Goal: Information Seeking & Learning: Learn about a topic

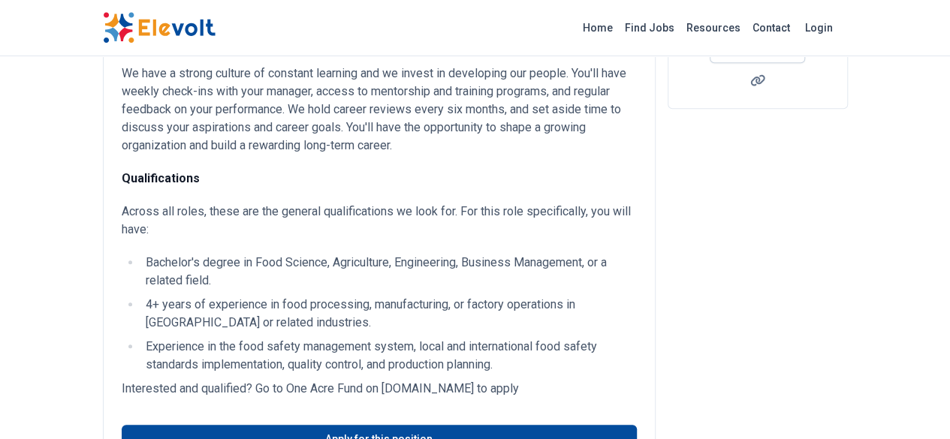
scroll to position [448, 0]
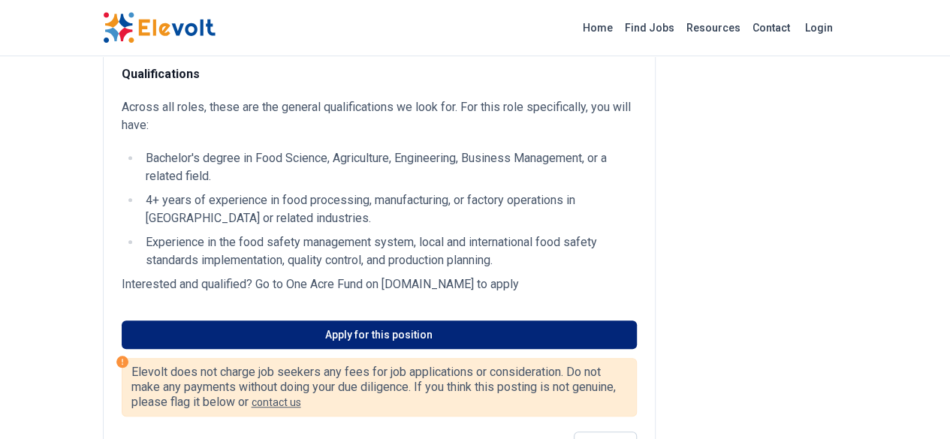
click at [380, 321] on link "Apply for this position" at bounding box center [379, 335] width 515 height 29
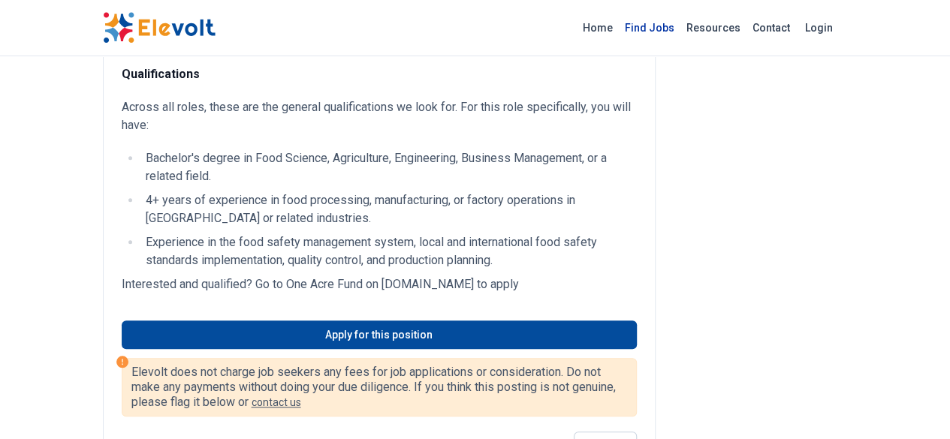
click at [680, 30] on link "Find Jobs" at bounding box center [650, 28] width 62 height 24
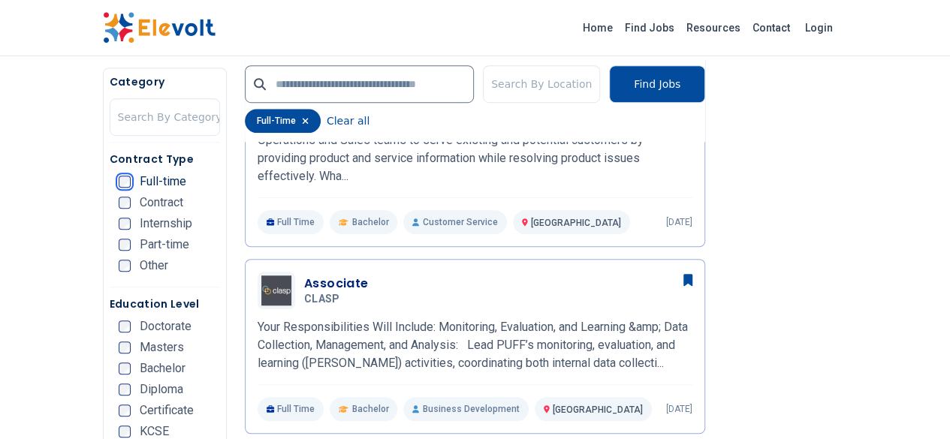
scroll to position [484, 0]
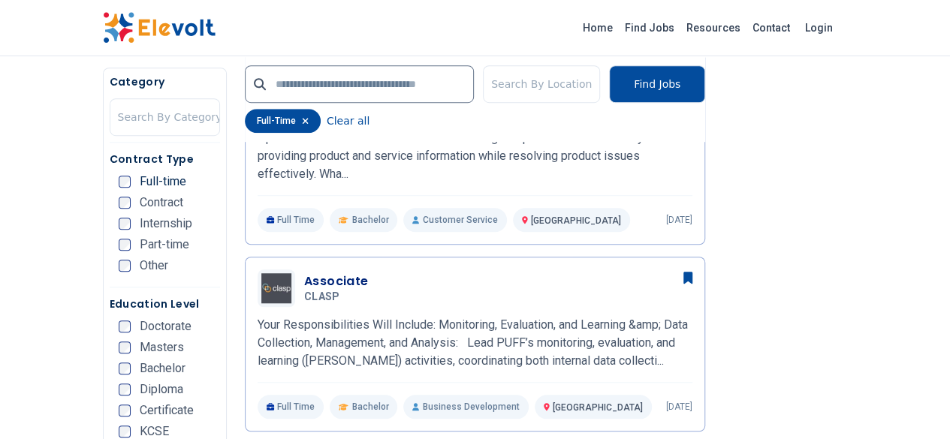
click at [144, 351] on li "Masters" at bounding box center [169, 348] width 101 height 12
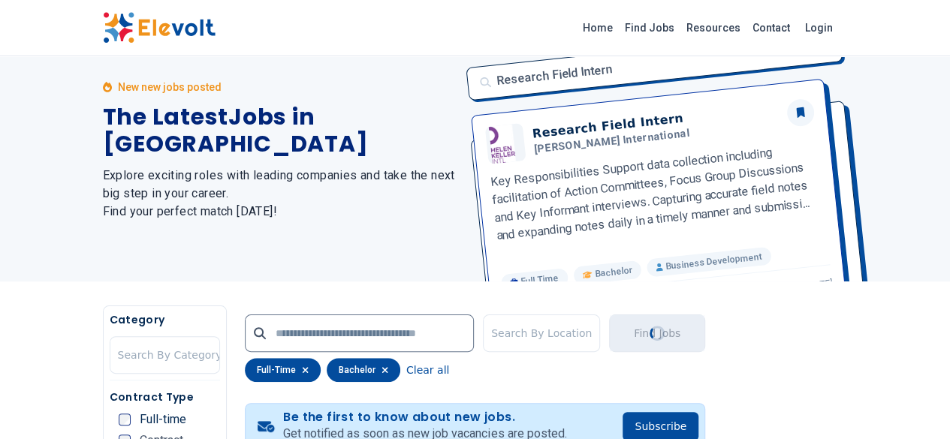
scroll to position [0, 0]
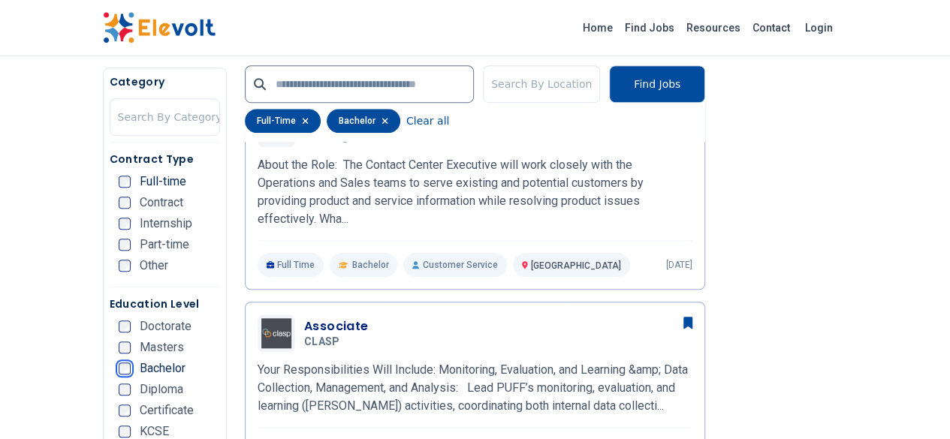
scroll to position [451, 0]
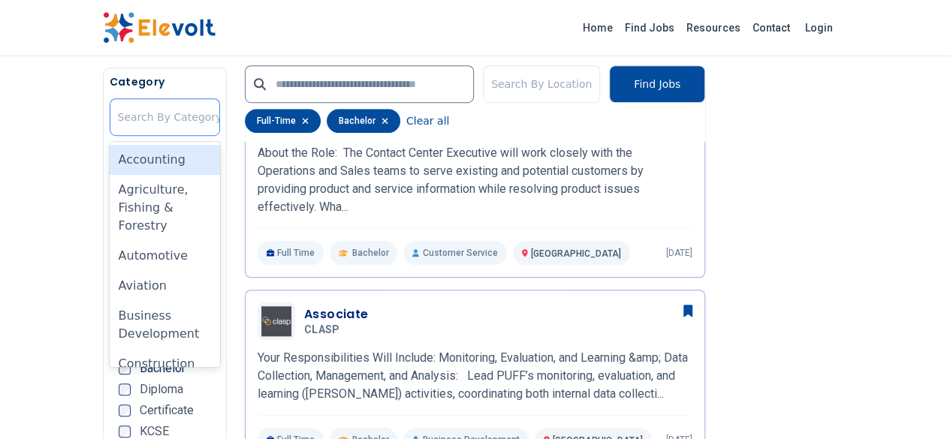
click at [118, 116] on div at bounding box center [170, 117] width 104 height 30
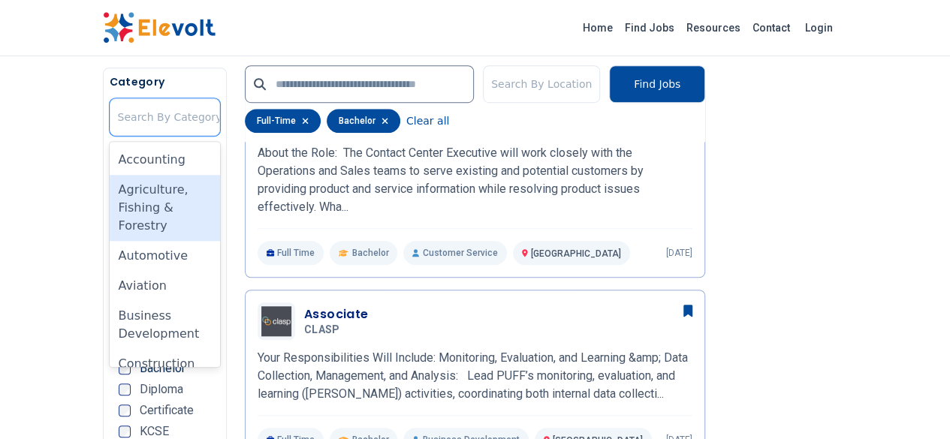
click at [110, 215] on div "Agriculture, Fishing & Forestry" at bounding box center [165, 208] width 110 height 66
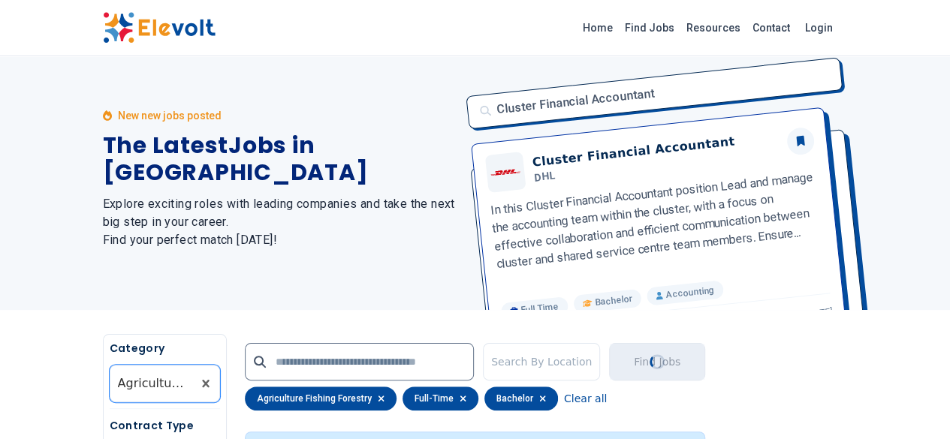
scroll to position [0, 0]
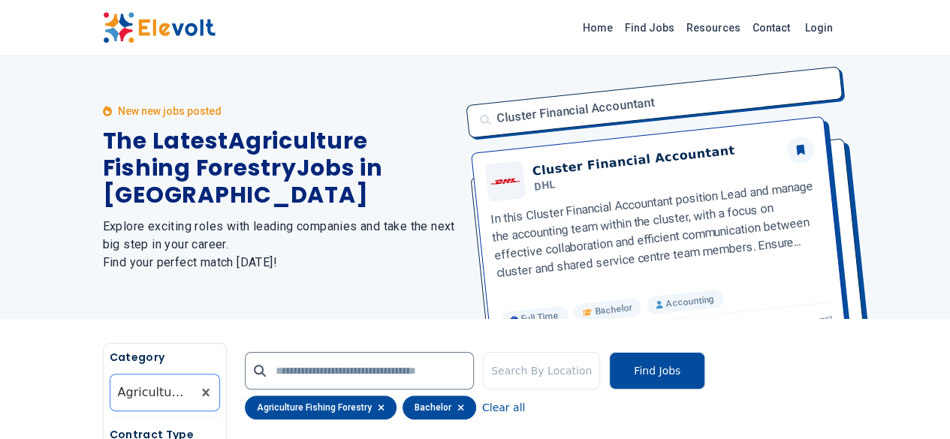
click at [118, 396] on div at bounding box center [151, 393] width 67 height 30
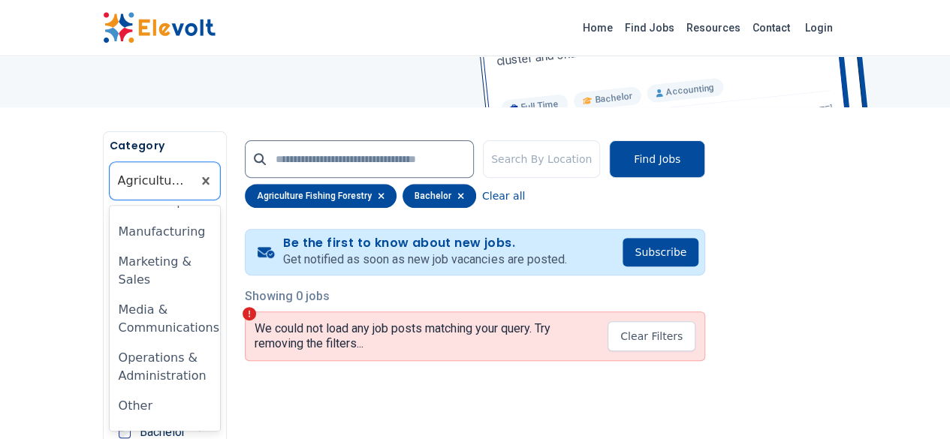
scroll to position [895, 0]
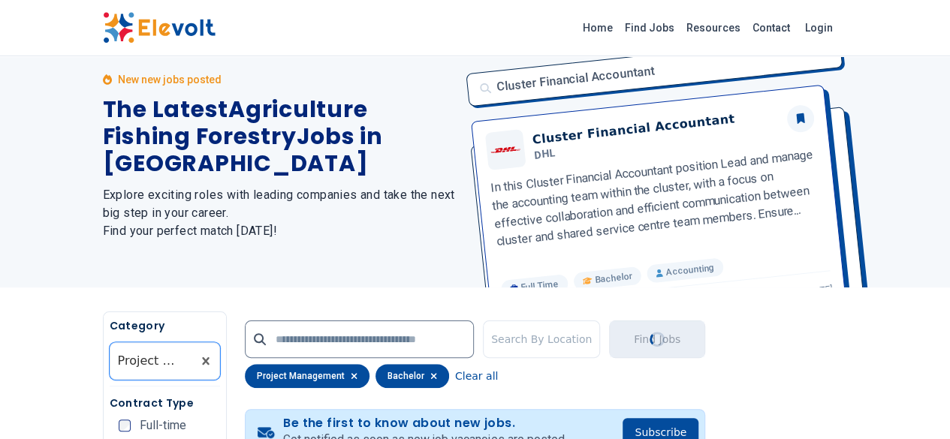
scroll to position [0, 0]
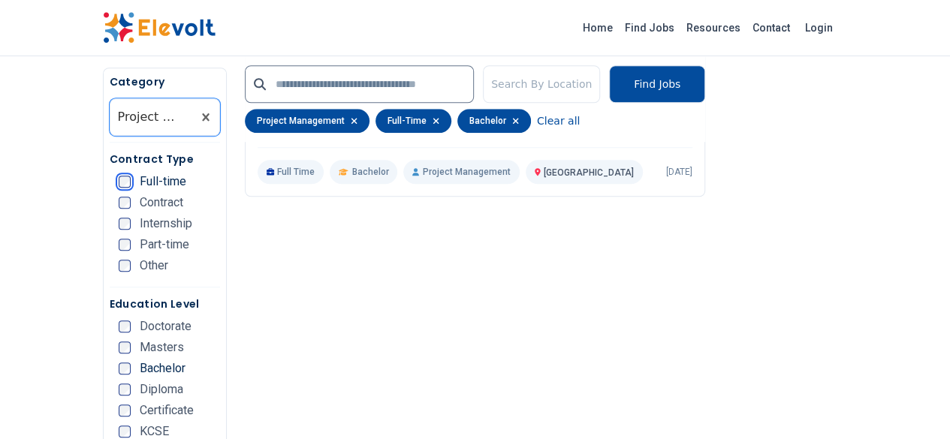
scroll to position [535, 0]
click at [118, 119] on div at bounding box center [151, 117] width 67 height 30
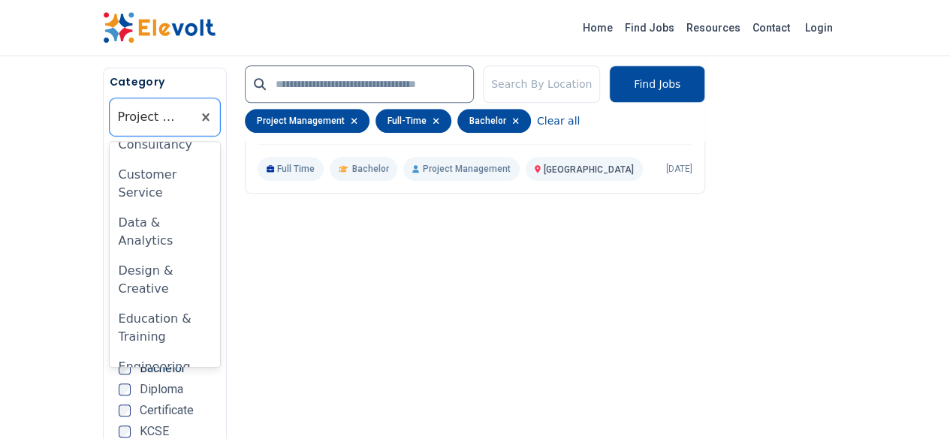
scroll to position [268, 0]
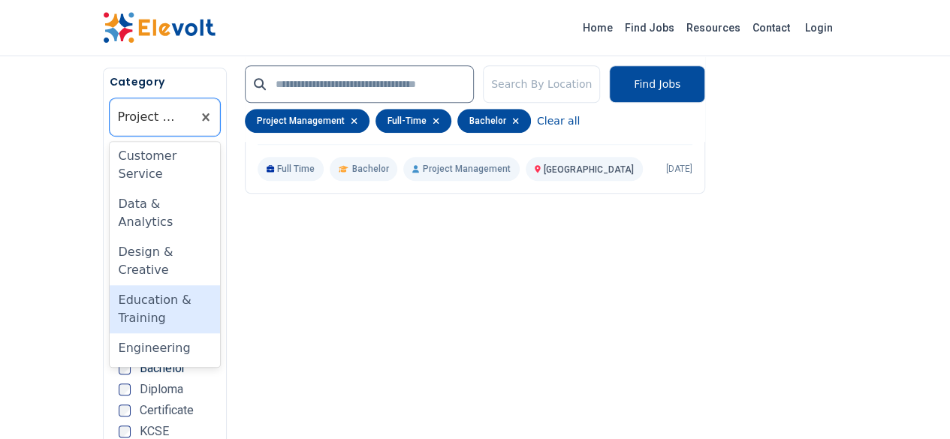
click at [110, 285] on div "Education & Training" at bounding box center [165, 309] width 110 height 48
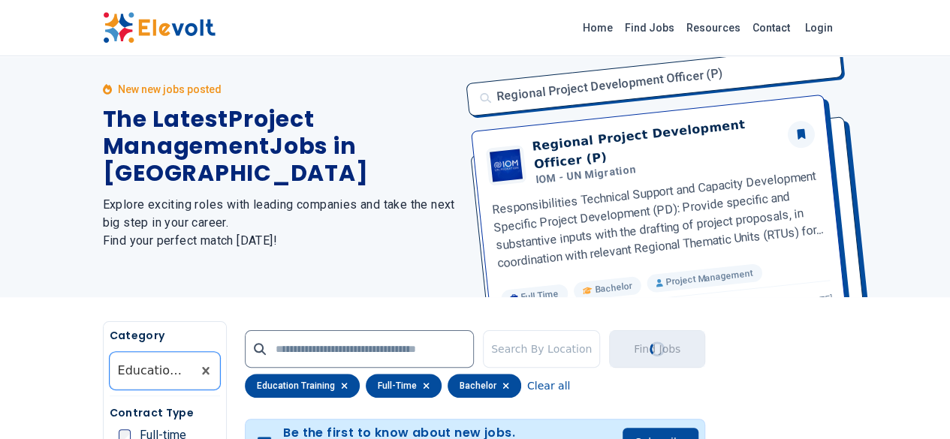
scroll to position [0, 0]
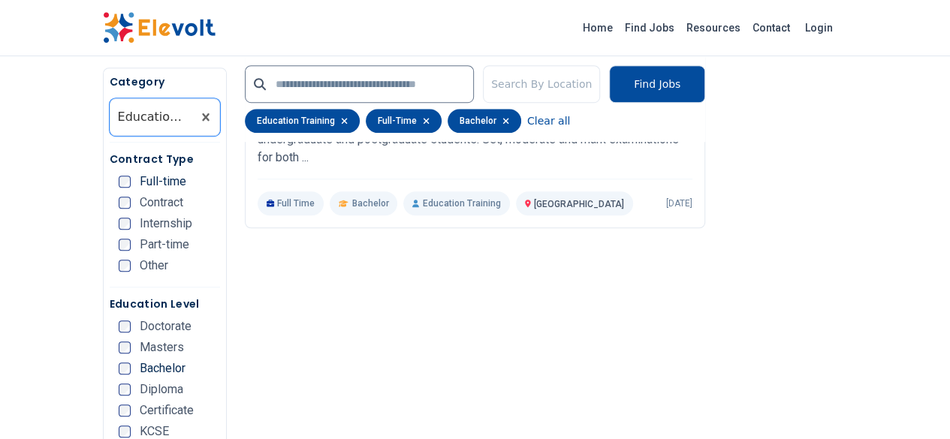
scroll to position [526, 0]
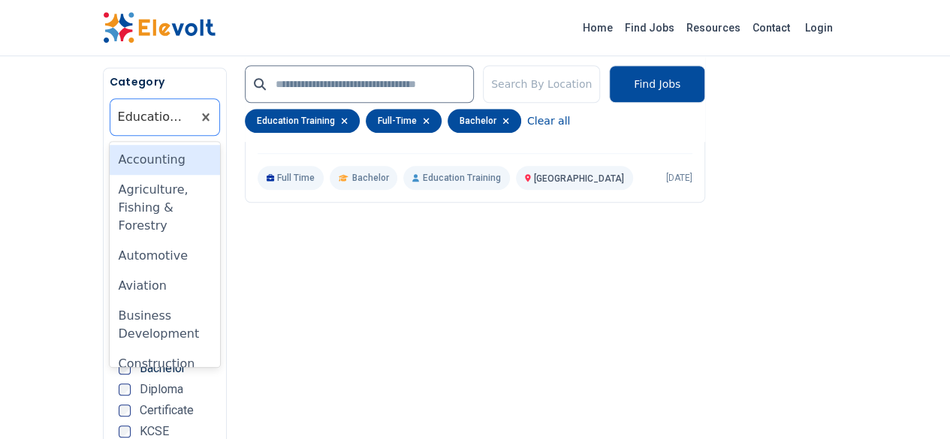
click at [118, 125] on div at bounding box center [151, 117] width 67 height 30
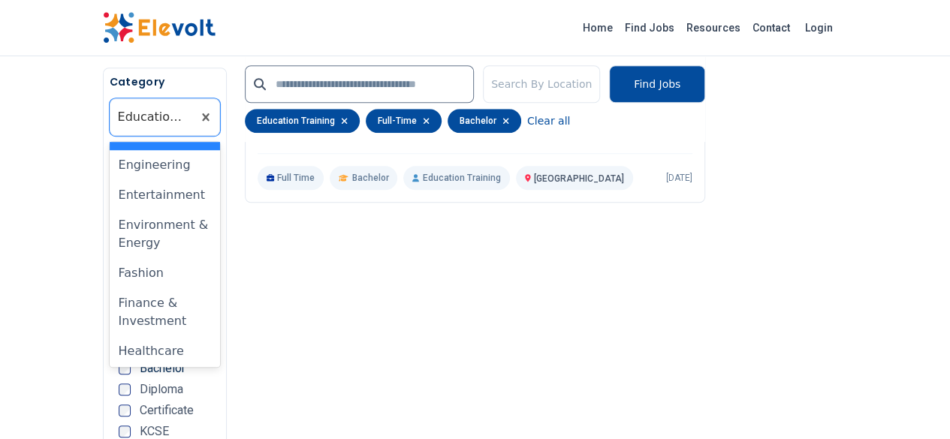
scroll to position [423, 0]
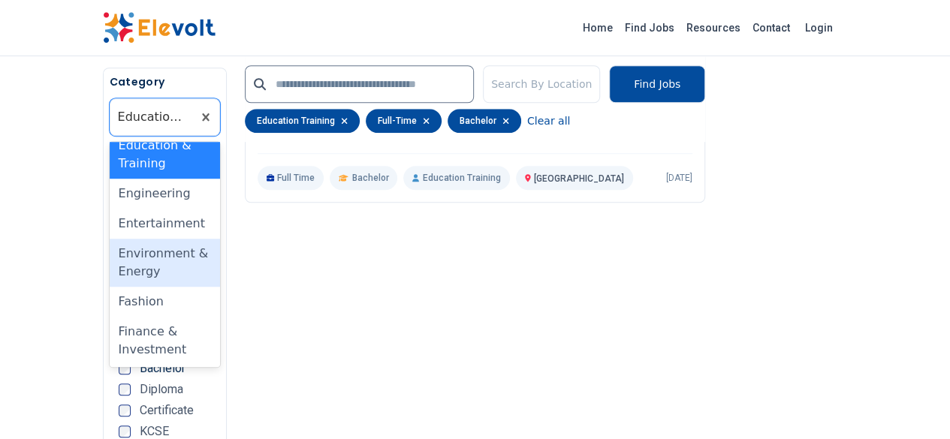
click at [110, 239] on div "Environment & Energy" at bounding box center [165, 263] width 110 height 48
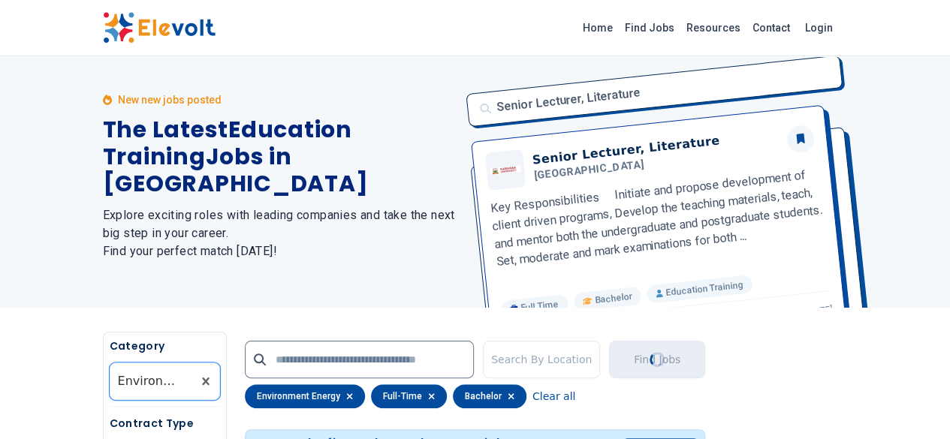
scroll to position [0, 0]
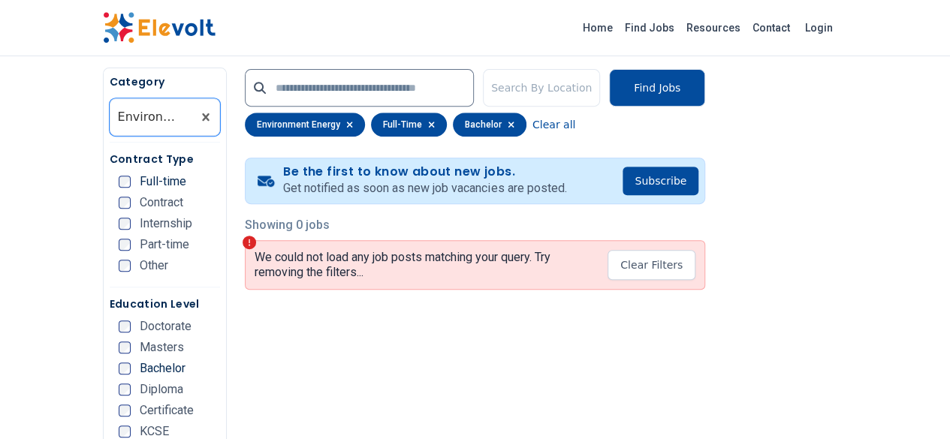
scroll to position [289, 0]
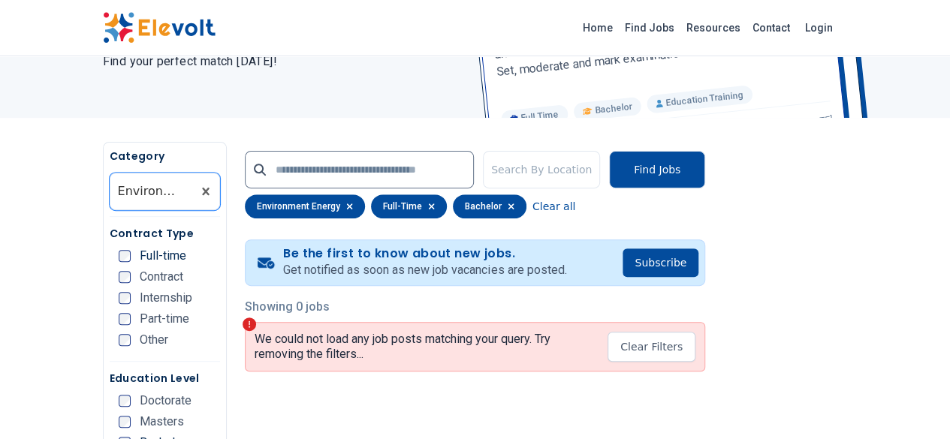
scroll to position [221, 0]
